Goal: Information Seeking & Learning: Learn about a topic

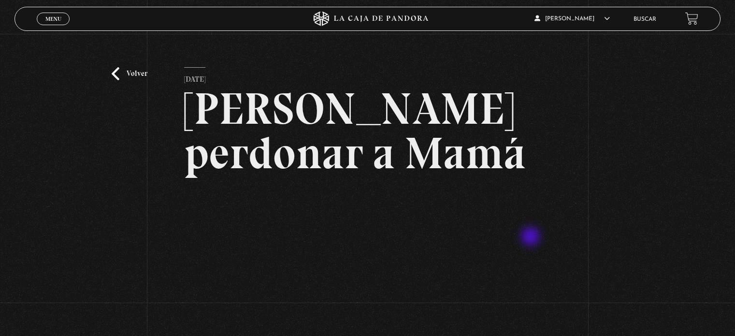
scroll to position [145, 0]
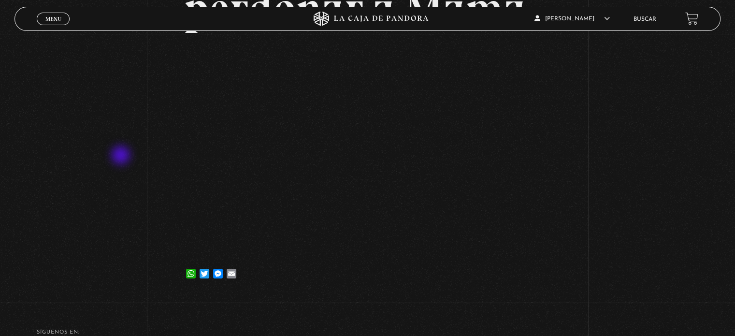
click at [122, 156] on div "Volver 25 julio, 2023 Debo perdonar a Mamá WhatsApp Twitter Messenger Email" at bounding box center [367, 92] width 735 height 407
click at [607, 167] on div "Volver 25 julio, 2023 Debo perdonar a Mamá WhatsApp Twitter Messenger Email" at bounding box center [367, 92] width 735 height 407
click at [57, 21] on span "Menu" at bounding box center [53, 19] width 16 height 6
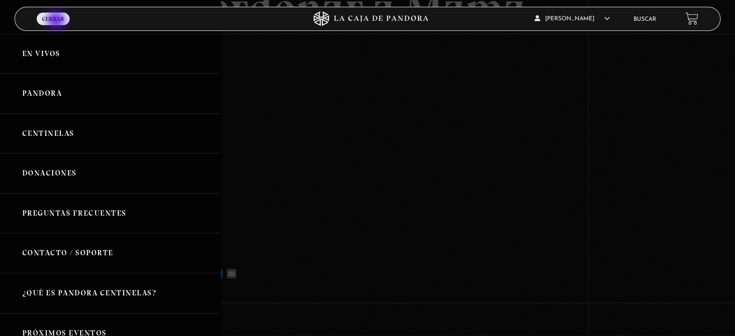
click at [47, 54] on link "En vivos" at bounding box center [110, 54] width 220 height 40
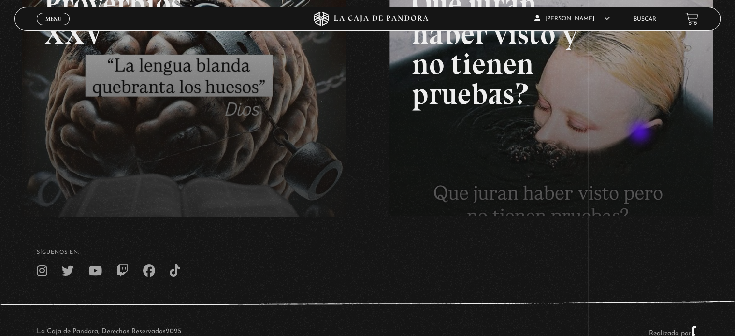
scroll to position [209, 0]
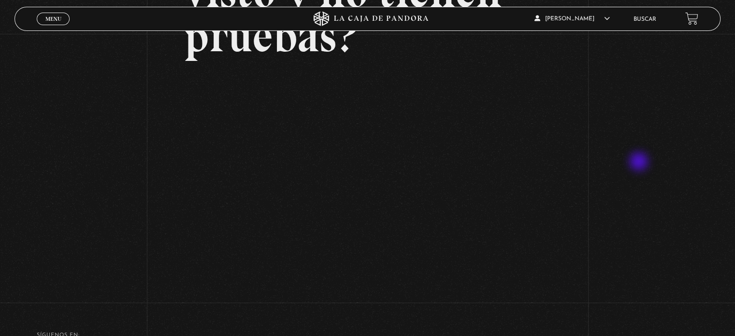
scroll to position [162, 0]
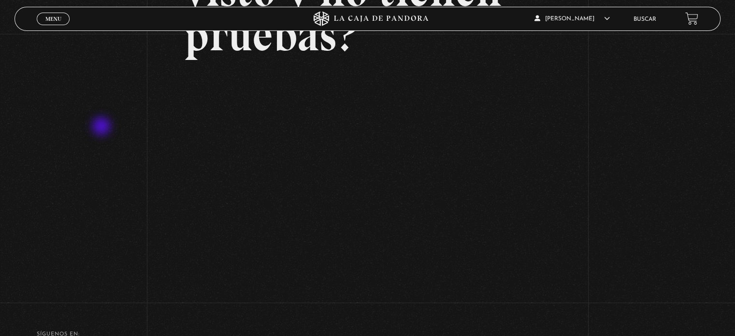
click at [102, 127] on div "Volver Setiembre 24 - 830pm CR Qué juran haber visto y no tienen pruebas?" at bounding box center [367, 84] width 735 height 426
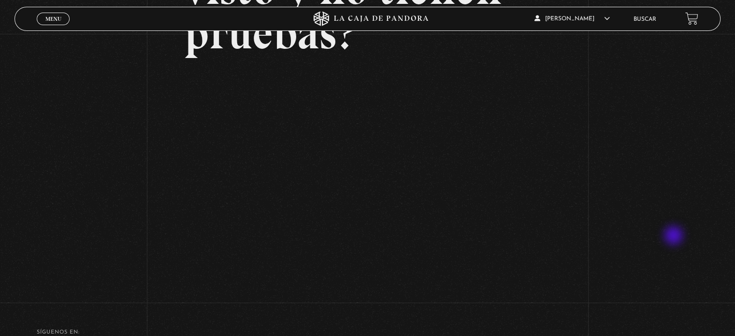
scroll to position [169, 0]
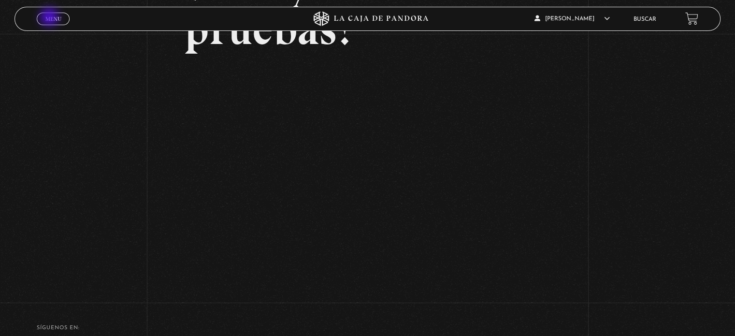
click at [50, 18] on span "Menu" at bounding box center [53, 19] width 16 height 6
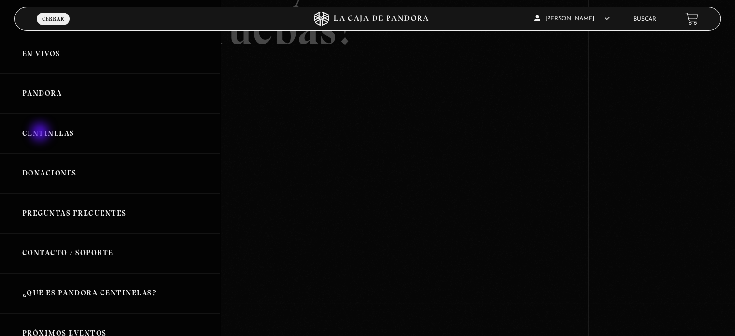
click at [41, 133] on link "Centinelas" at bounding box center [110, 134] width 220 height 40
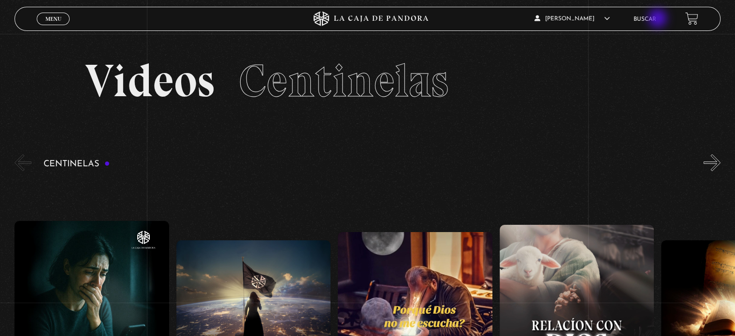
click at [656, 19] on link "Buscar" at bounding box center [645, 19] width 23 height 6
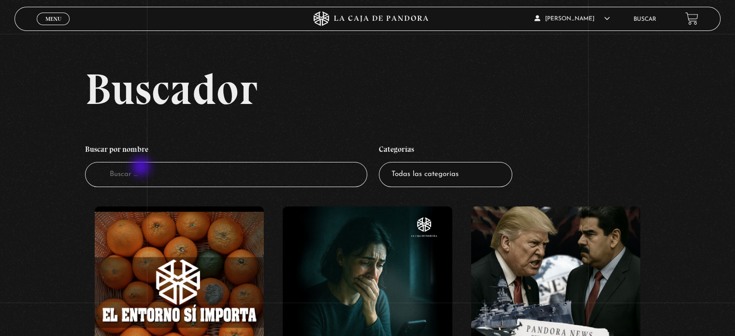
click at [142, 168] on input "Buscador" at bounding box center [226, 175] width 282 height 26
type input "mediums"
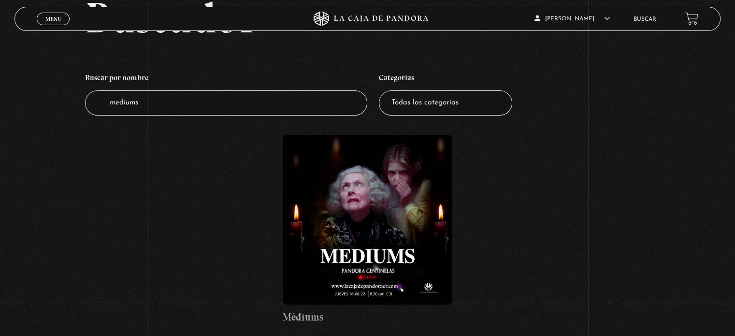
scroll to position [109, 0]
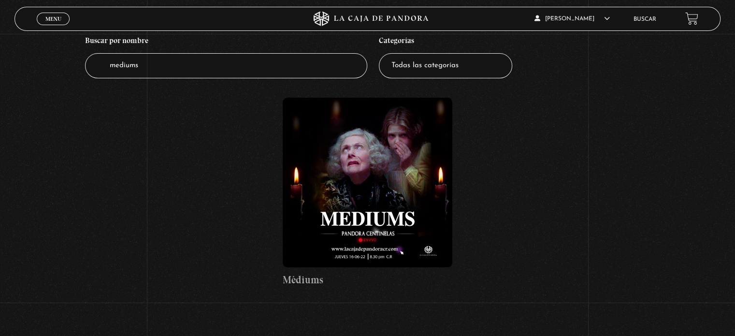
click at [368, 178] on figure at bounding box center [367, 182] width 169 height 169
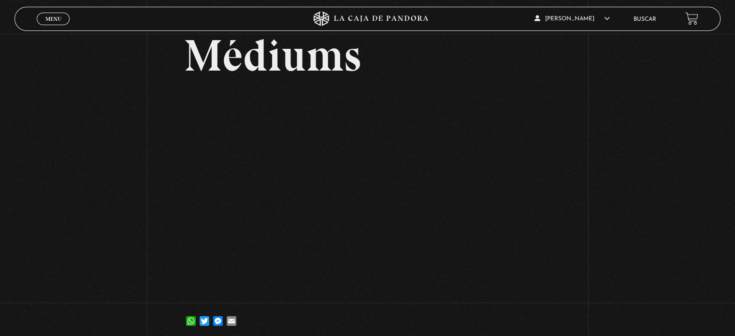
scroll to position [63, 0]
